Goal: Task Accomplishment & Management: Use online tool/utility

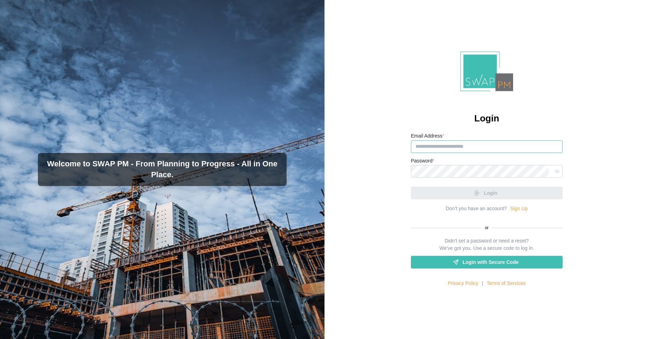
type input "**********"
click at [349, 330] on div "**********" at bounding box center [487, 169] width 325 height 339
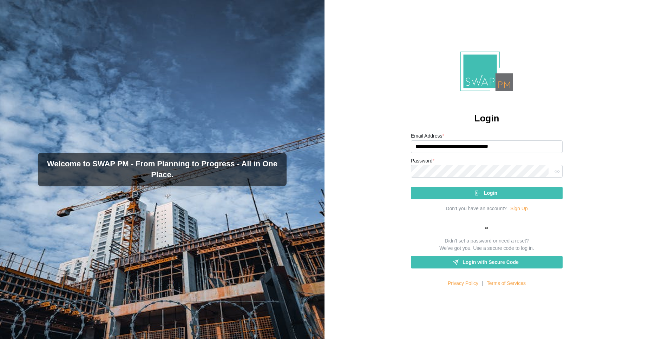
click at [422, 197] on div "Login" at bounding box center [486, 193] width 140 height 12
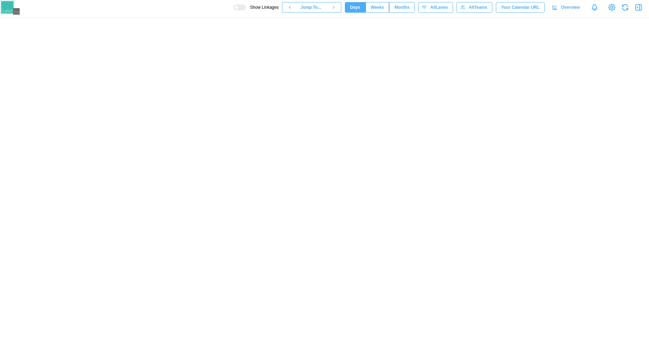
scroll to position [0, 2532]
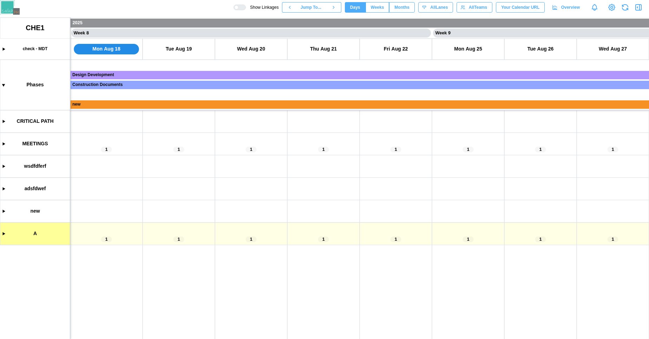
click at [177, 211] on canvas at bounding box center [324, 179] width 649 height 322
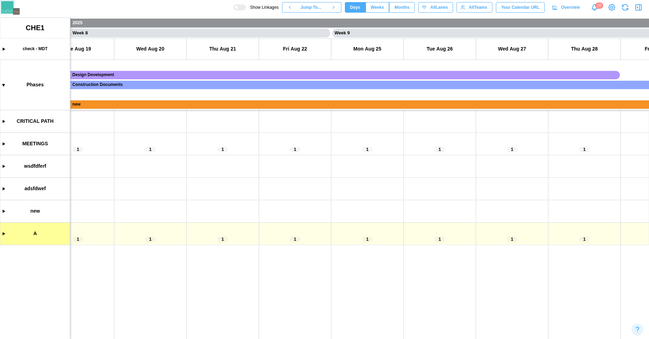
scroll to position [0, 2501]
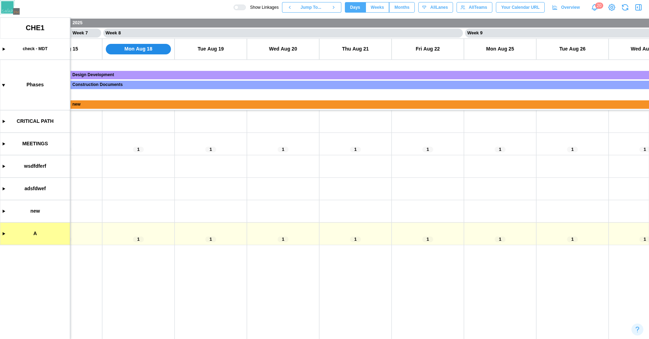
click at [4, 144] on canvas at bounding box center [324, 179] width 649 height 322
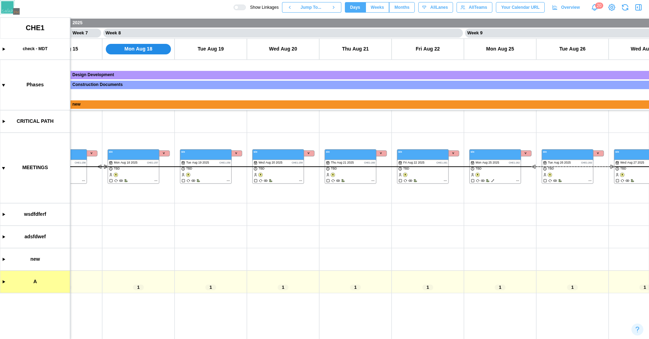
click at [238, 8] on div at bounding box center [236, 7] width 4 height 4
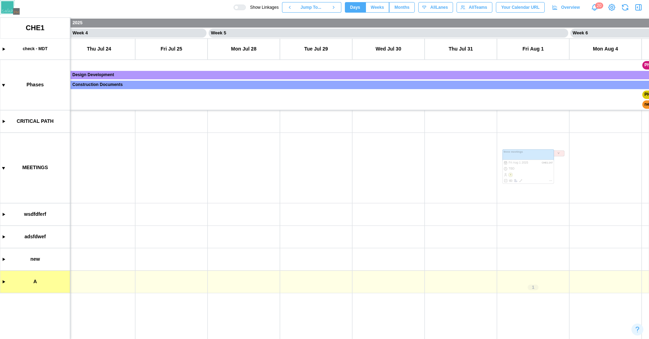
scroll to position [0, 2000]
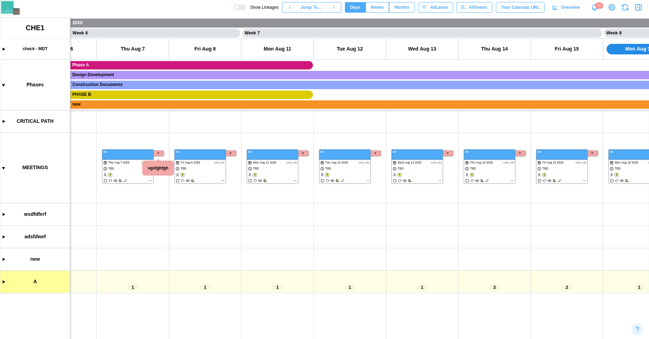
click at [139, 156] on canvas at bounding box center [324, 179] width 649 height 322
click at [185, 168] on canvas at bounding box center [324, 179] width 649 height 322
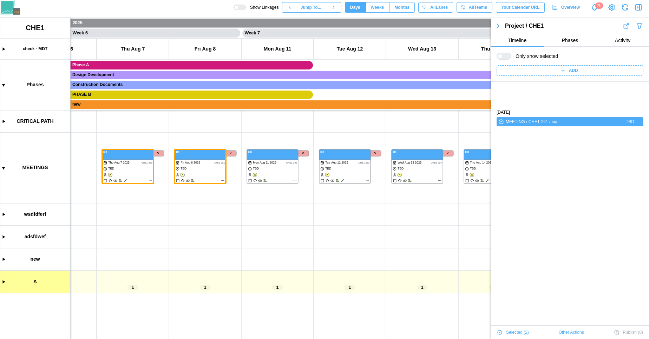
click at [268, 174] on canvas at bounding box center [324, 179] width 649 height 322
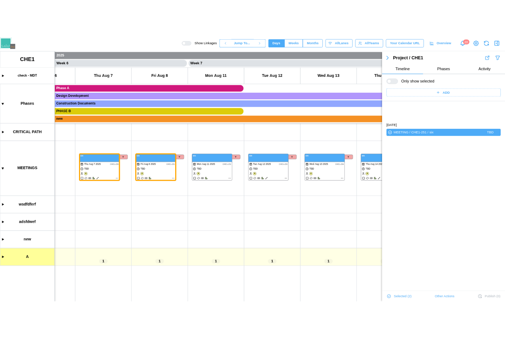
scroll to position [0, 0]
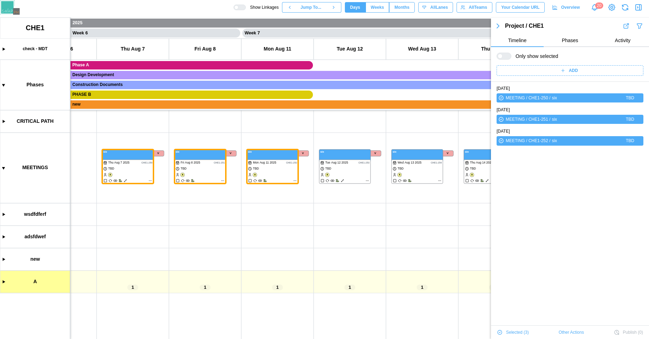
click at [517, 192] on div "THU AUG 7 2025 MEETING / CHE1-250 / six TBD FRI AUG 8 2025 MEETING / CHE1-251 /…" at bounding box center [570, 251] width 158 height 339
click at [564, 330] on span "Other Actions" at bounding box center [571, 333] width 25 height 10
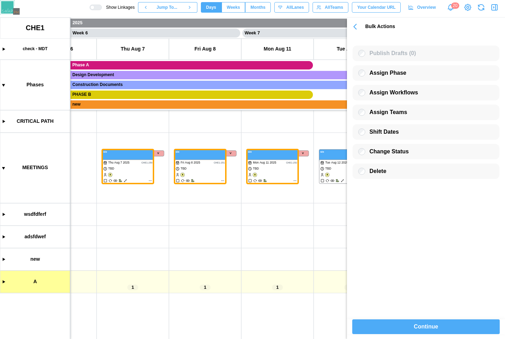
click at [390, 325] on div "Continue" at bounding box center [425, 327] width 131 height 14
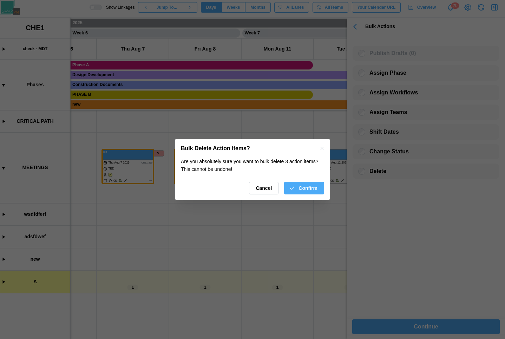
click at [301, 191] on span "Confirm" at bounding box center [308, 188] width 19 height 12
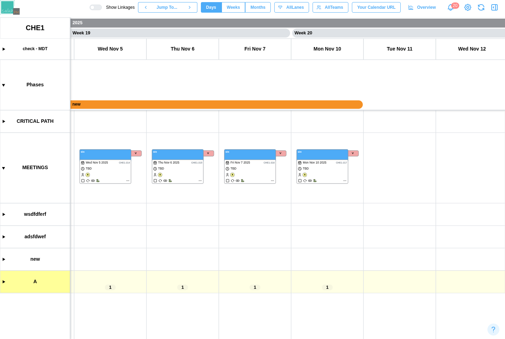
scroll to position [0, 6653]
click at [336, 171] on canvas at bounding box center [252, 179] width 505 height 322
click at [268, 173] on canvas at bounding box center [252, 179] width 505 height 322
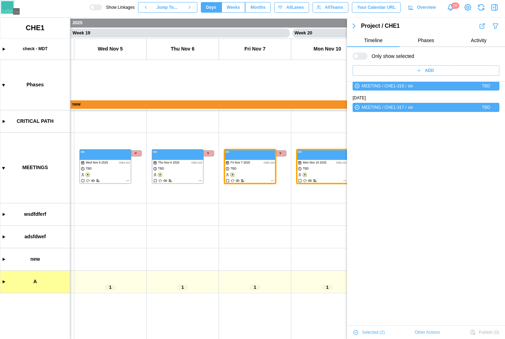
click at [194, 169] on canvas at bounding box center [252, 179] width 505 height 322
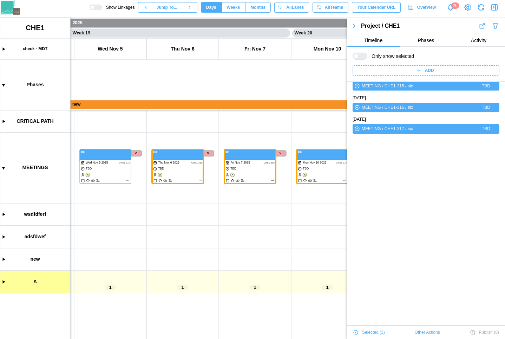
click at [424, 333] on span "Other Actions" at bounding box center [427, 333] width 25 height 10
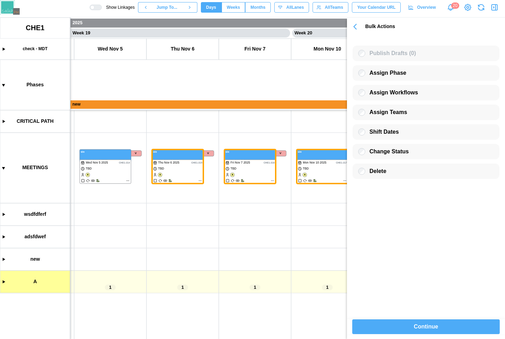
click at [420, 325] on span "Continue" at bounding box center [426, 327] width 24 height 14
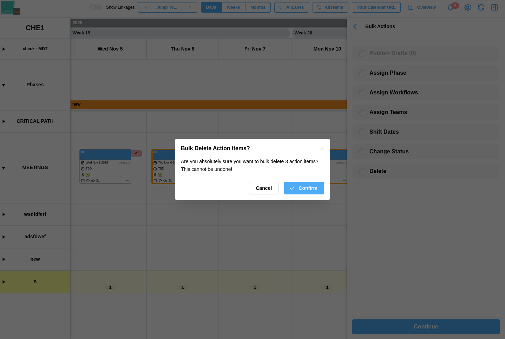
click at [300, 189] on span "Confirm" at bounding box center [308, 188] width 19 height 12
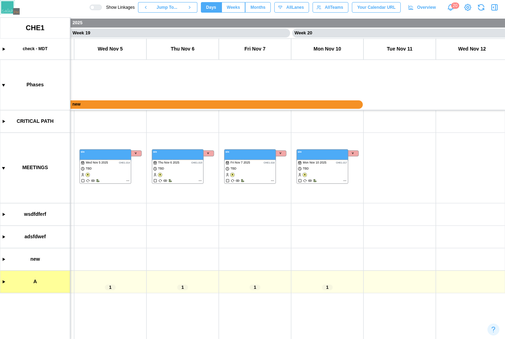
click at [316, 172] on canvas at bounding box center [252, 179] width 505 height 322
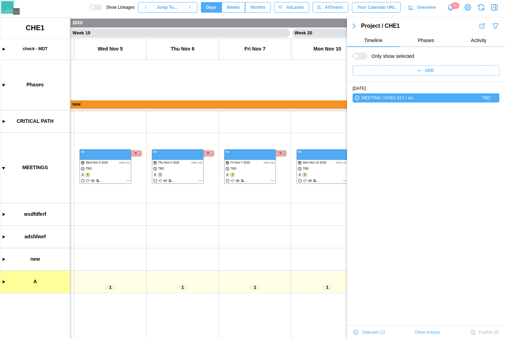
scroll to position [12, 0]
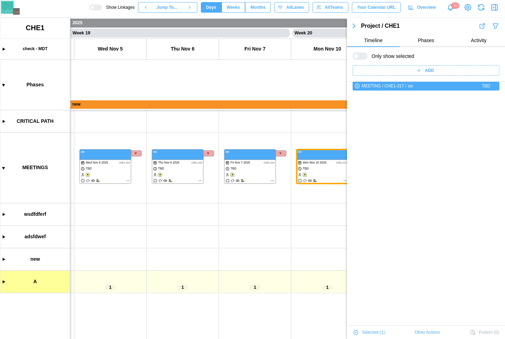
click at [255, 173] on canvas at bounding box center [252, 179] width 505 height 322
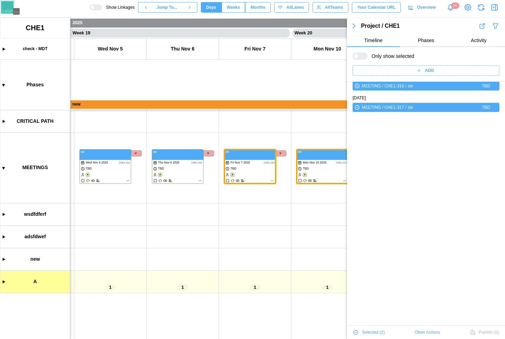
click at [181, 168] on canvas at bounding box center [252, 179] width 505 height 322
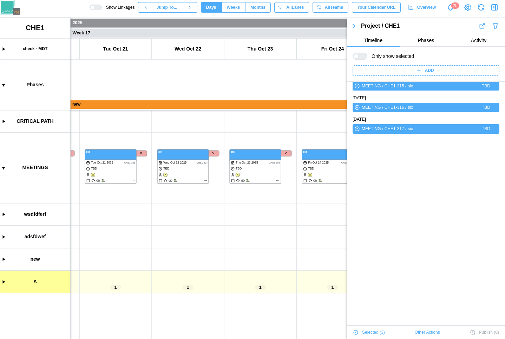
scroll to position [0, 5176]
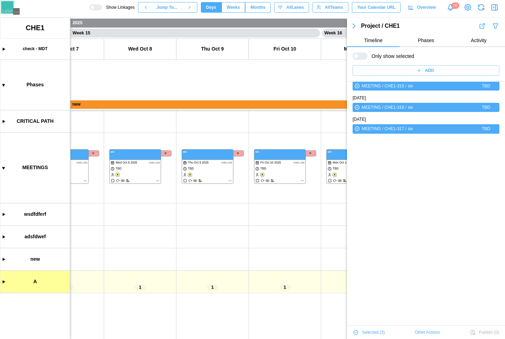
click at [3, 279] on canvas at bounding box center [252, 179] width 505 height 322
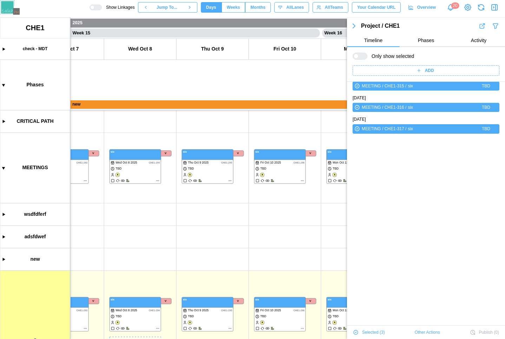
scroll to position [97, 0]
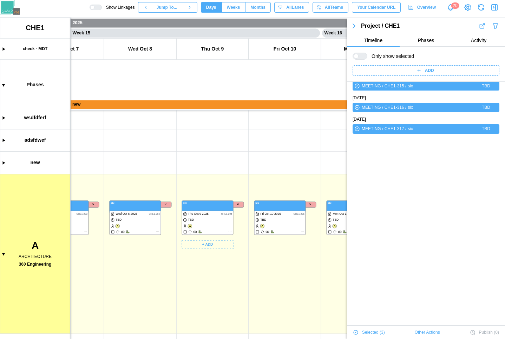
click at [230, 233] on canvas at bounding box center [252, 179] width 505 height 322
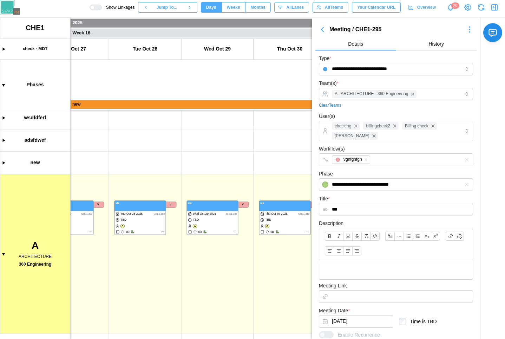
scroll to position [112, 0]
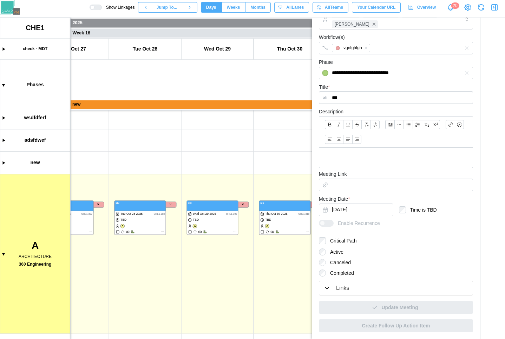
click at [329, 288] on icon "button" at bounding box center [327, 288] width 4 height 2
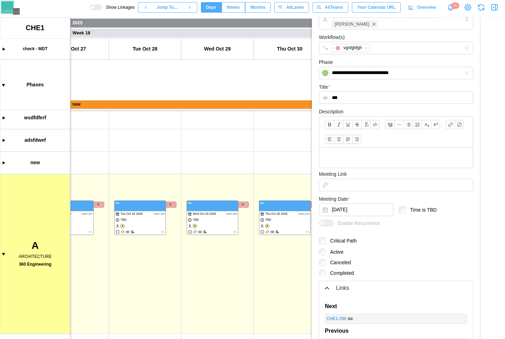
scroll to position [200, 0]
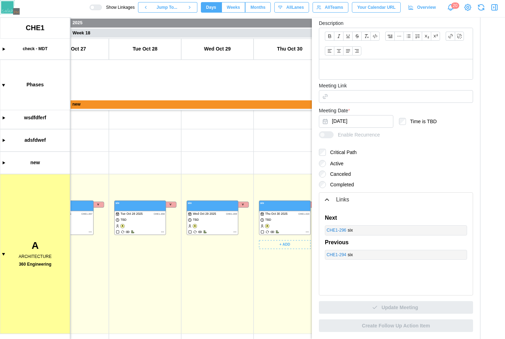
click at [271, 222] on canvas at bounding box center [252, 179] width 505 height 322
click at [208, 222] on canvas at bounding box center [252, 179] width 505 height 322
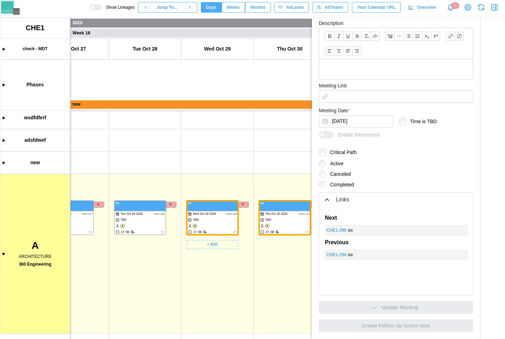
click at [141, 218] on canvas at bounding box center [252, 179] width 505 height 322
click at [493, 4] on icon "button" at bounding box center [494, 7] width 8 height 8
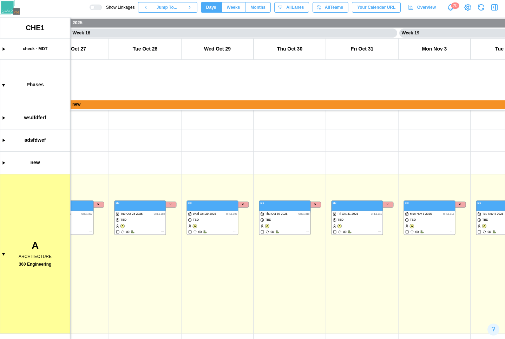
click at [350, 221] on canvas at bounding box center [252, 179] width 505 height 322
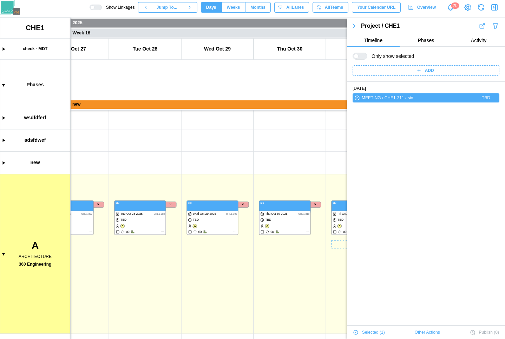
scroll to position [12, 0]
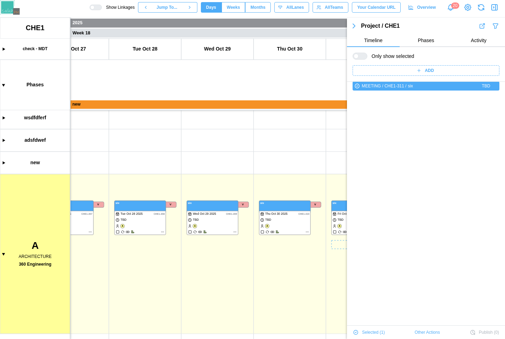
click at [433, 216] on body "Show Linkages Jump To... Days Weeks Months days All Lanes All Teams Your Calend…" at bounding box center [252, 169] width 505 height 339
click at [289, 216] on canvas at bounding box center [252, 179] width 505 height 322
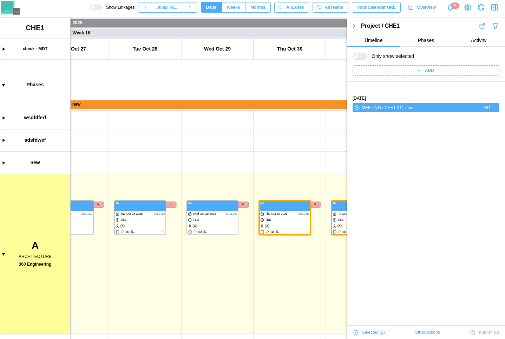
scroll to position [96, 0]
click at [424, 334] on span "Other Actions" at bounding box center [427, 333] width 25 height 10
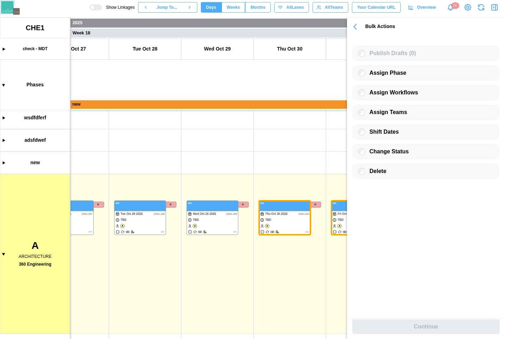
scroll to position [0, 0]
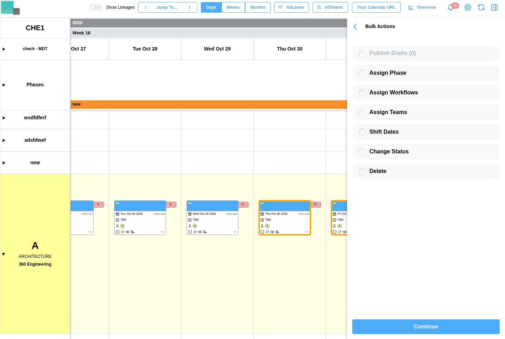
click at [418, 325] on span "Continue" at bounding box center [426, 327] width 24 height 14
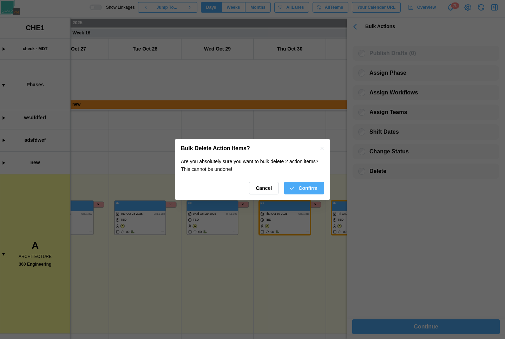
click at [300, 184] on span "Confirm" at bounding box center [308, 188] width 19 height 12
